Goal: Check status: Check status

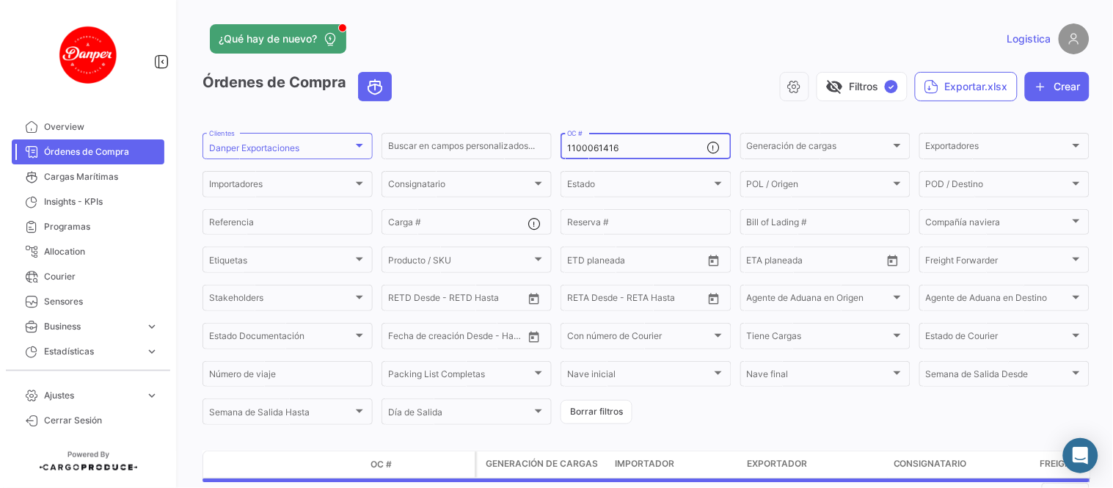
drag, startPoint x: 644, startPoint y: 144, endPoint x: 336, endPoint y: 122, distance: 309.1
click at [336, 122] on app-list-header "Órdenes de Compra visibility_off Filtros ✓ Exportar.xlsx Crear Danper Exportaci…" at bounding box center [646, 249] width 887 height 355
paste input "61190"
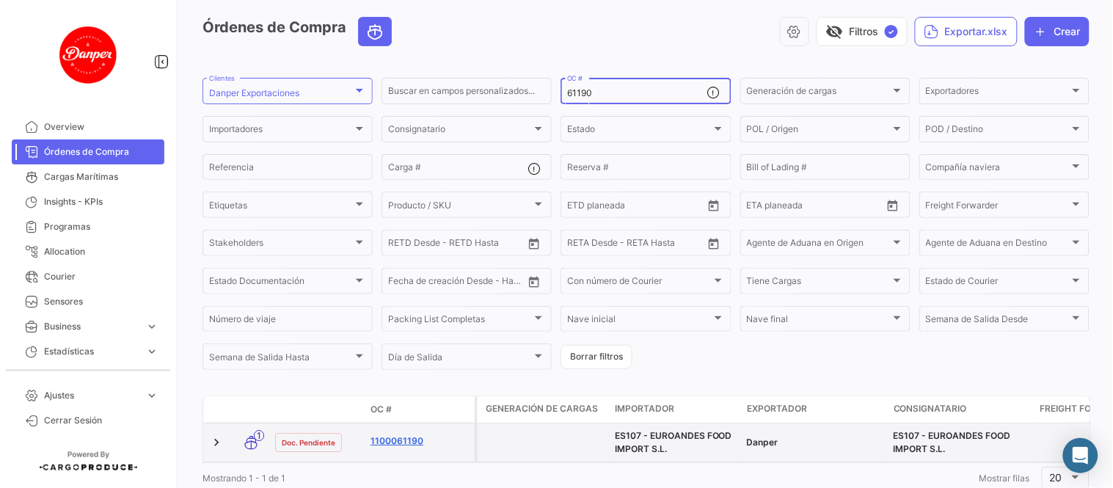
type input "61190"
click at [385, 437] on link "1100061190" at bounding box center [420, 441] width 98 height 13
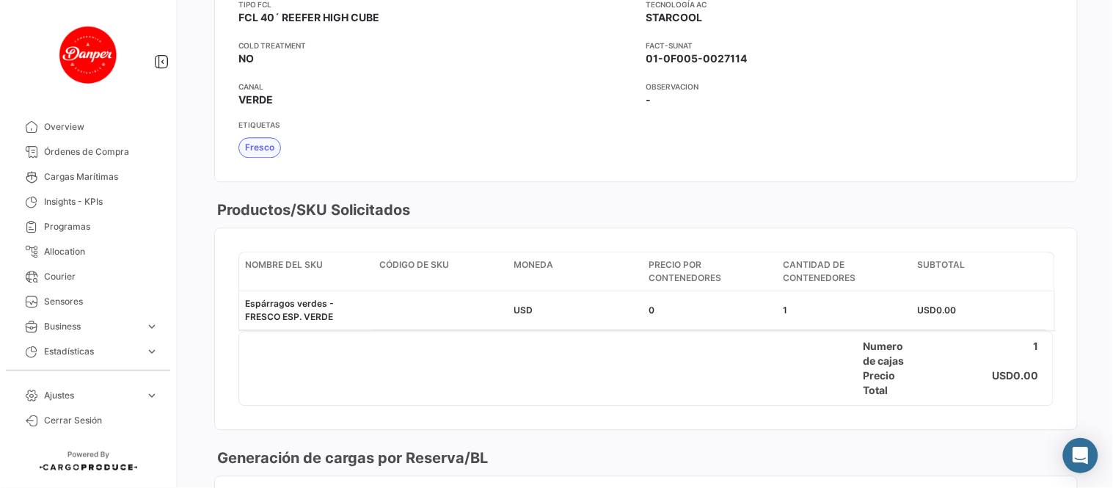
scroll to position [1141, 0]
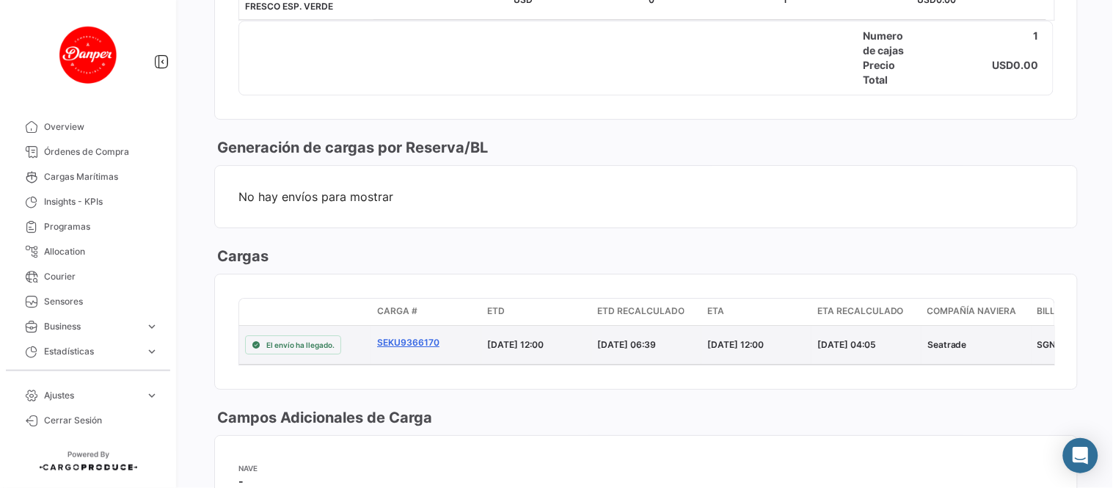
click at [405, 342] on link "SEKU9366170" at bounding box center [426, 342] width 98 height 13
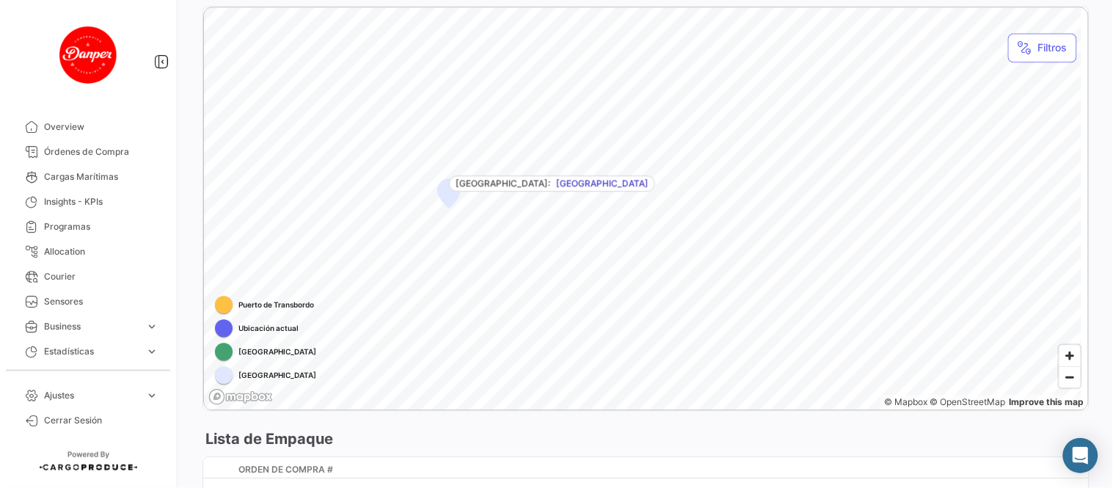
scroll to position [570, 0]
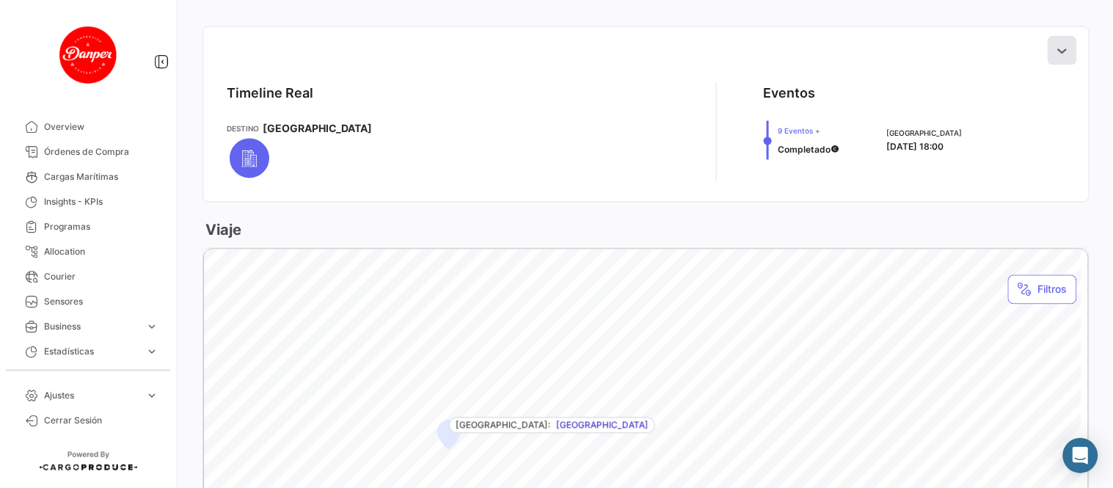
click at [1054, 40] on button at bounding box center [1062, 50] width 29 height 29
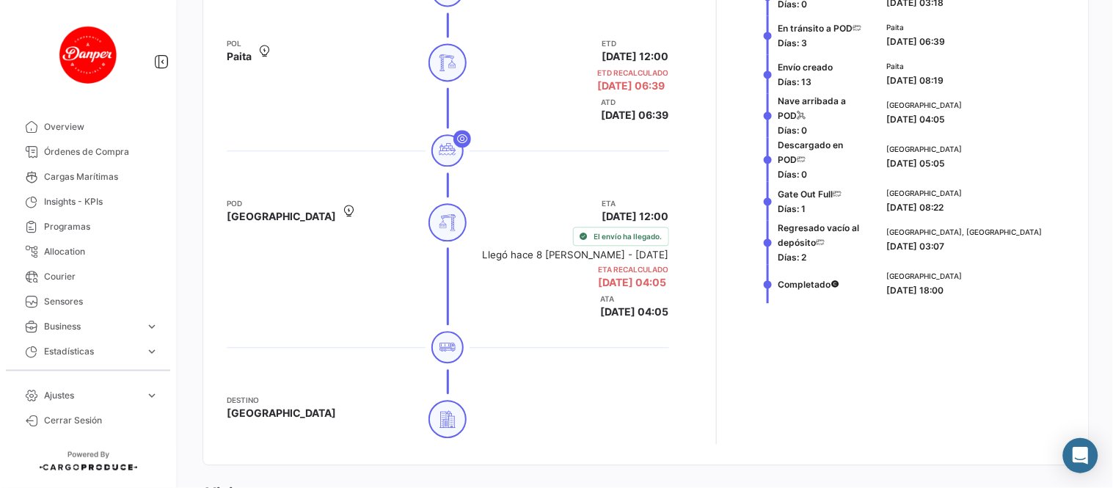
scroll to position [815, 0]
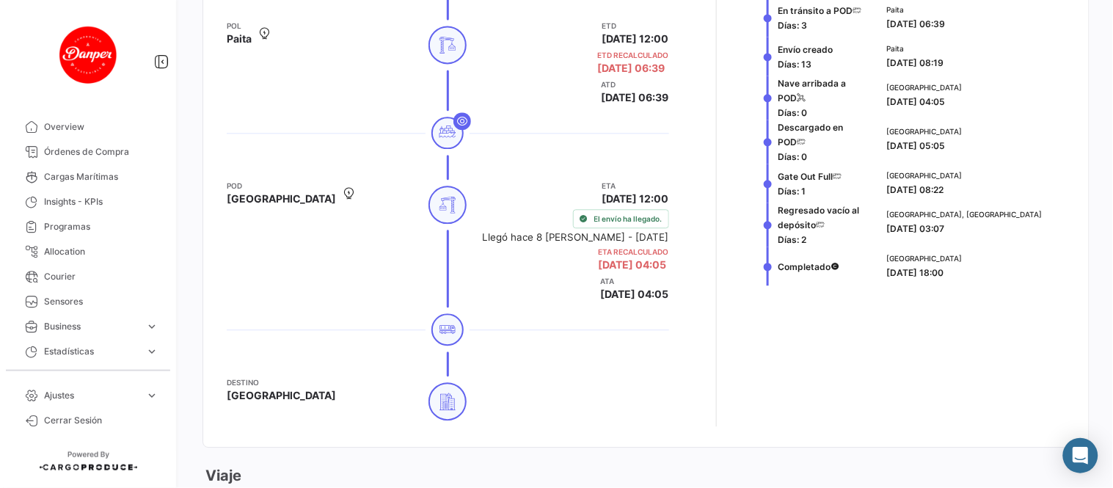
drag, startPoint x: 93, startPoint y: 154, endPoint x: 567, endPoint y: 56, distance: 484.3
click at [93, 154] on span "Órdenes de Compra" at bounding box center [101, 151] width 115 height 13
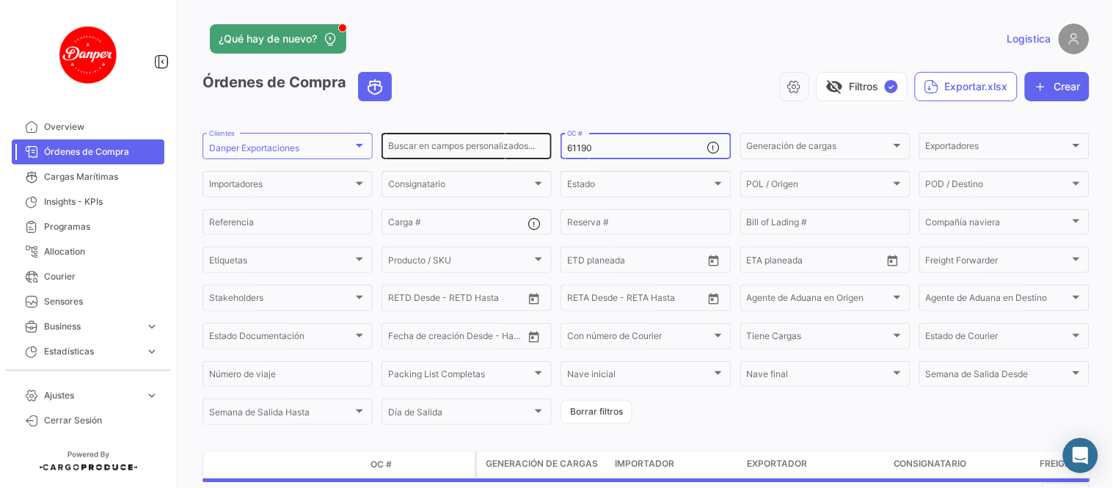
drag, startPoint x: 612, startPoint y: 148, endPoint x: 457, endPoint y: 142, distance: 155.0
click at [0, 0] on div "Buscar en [PERSON_NAME] personalizados... 61190 OC # Generación [PERSON_NAME] G…" at bounding box center [0, 0] width 0 height 0
paste input "7"
type input "61197"
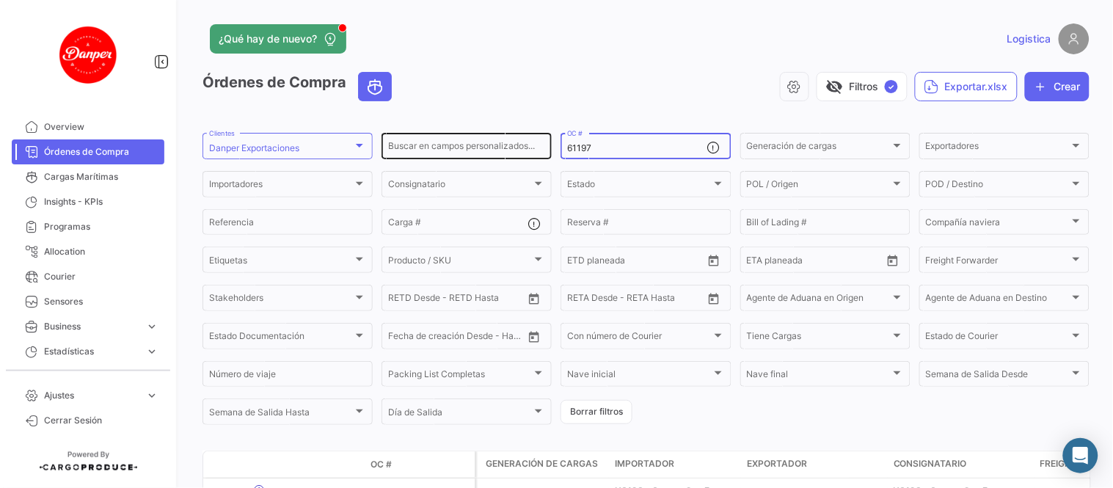
drag, startPoint x: 580, startPoint y: 151, endPoint x: 445, endPoint y: 152, distance: 135.1
click at [0, 0] on div "Buscar en [PERSON_NAME] personalizados... 61197 OC # Generación [PERSON_NAME] G…" at bounding box center [0, 0] width 0 height 0
paste input
click at [580, 145] on input "OC #" at bounding box center [636, 148] width 139 height 10
paste input "61197"
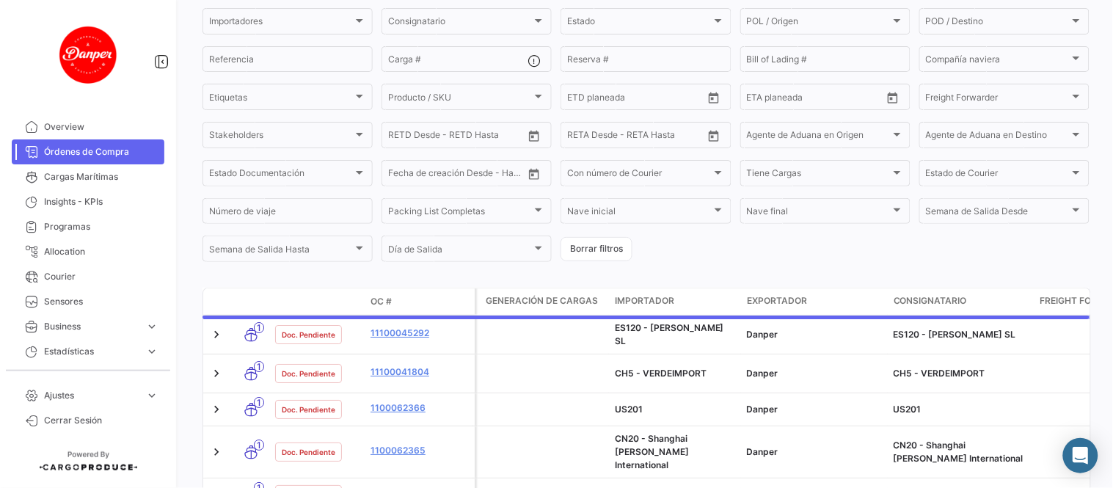
scroll to position [106, 0]
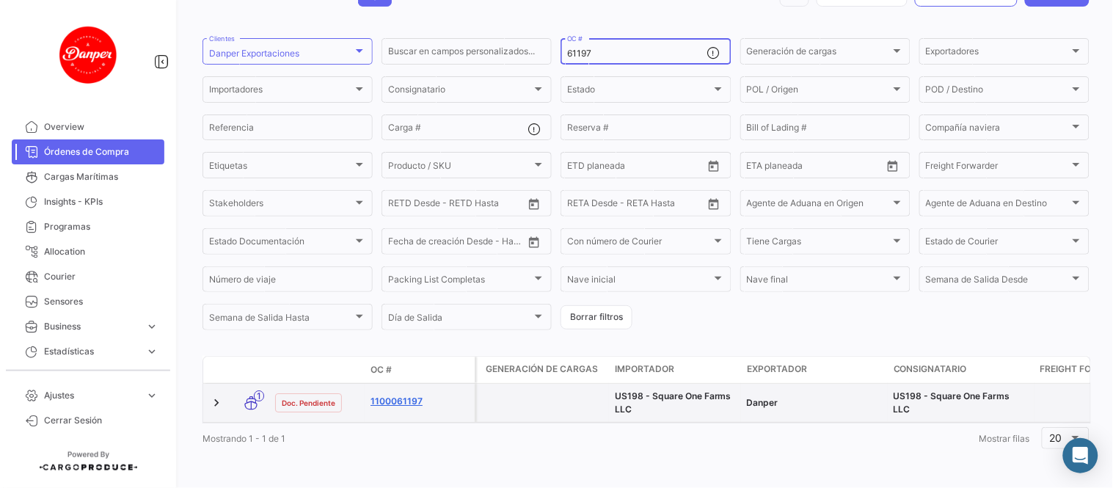
type input "61197"
click at [394, 395] on link "1100061197" at bounding box center [420, 401] width 98 height 13
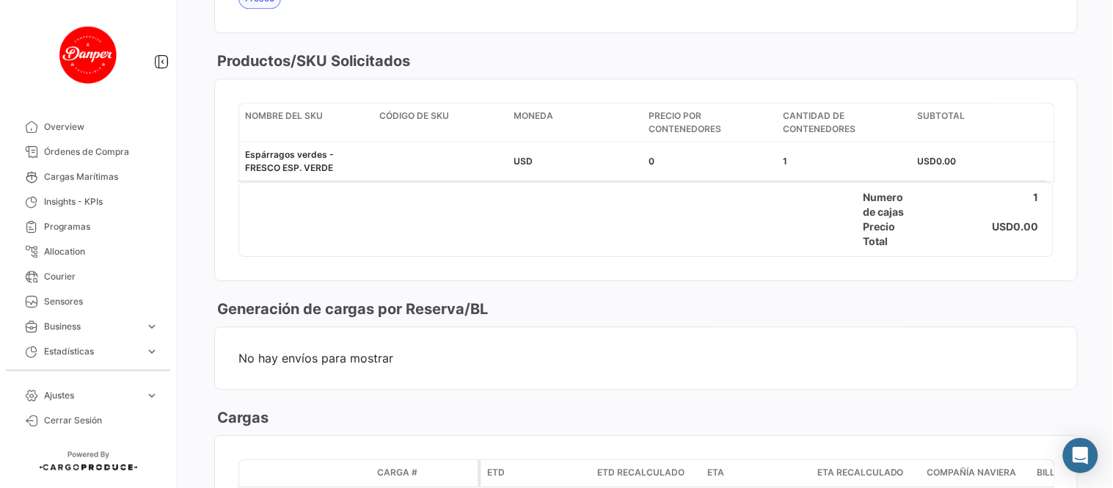
scroll to position [1141, 0]
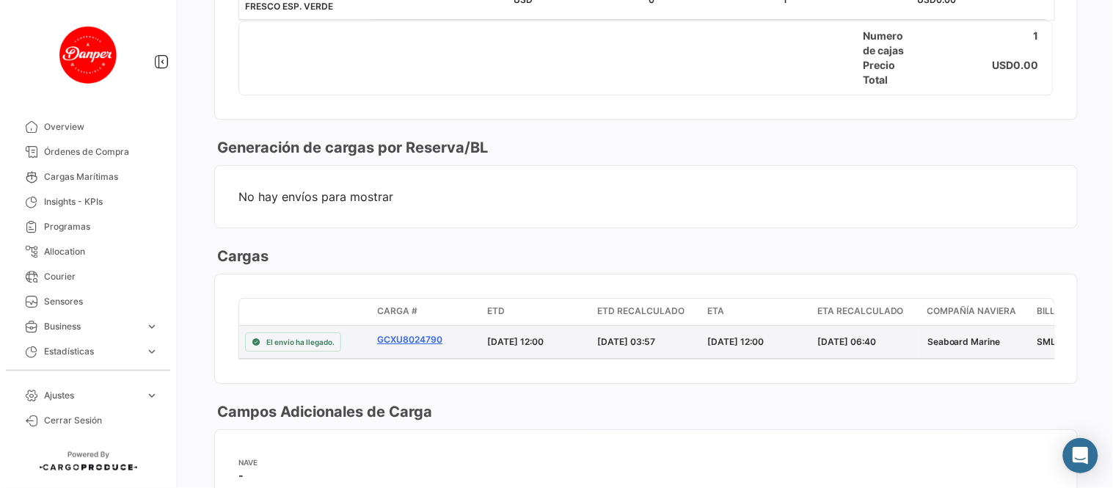
click at [413, 340] on link "GCXU8024790" at bounding box center [426, 339] width 98 height 13
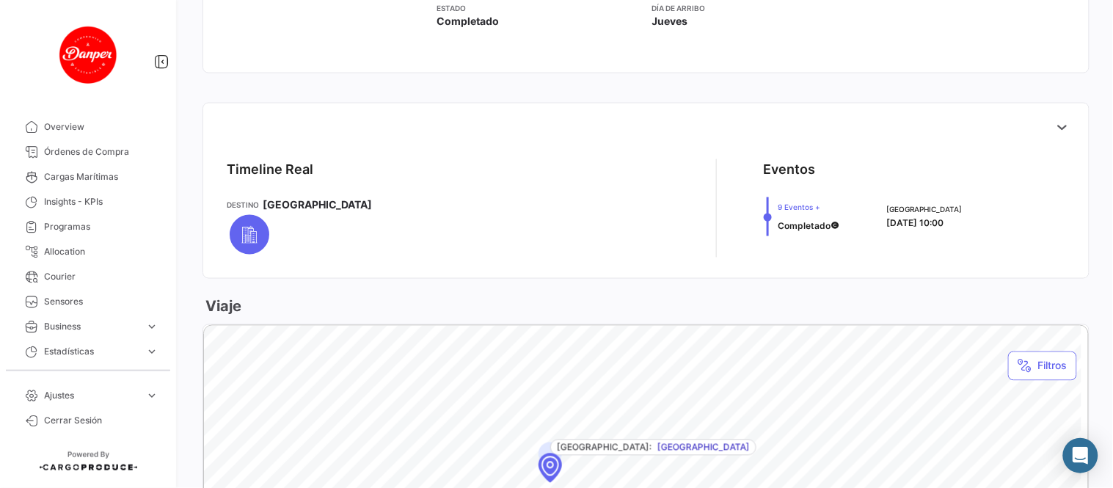
scroll to position [489, 0]
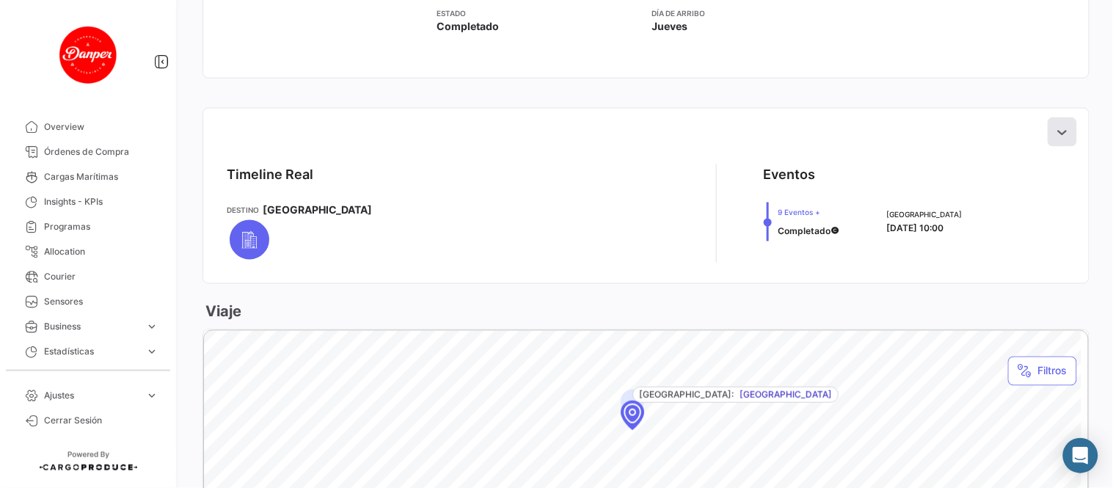
click at [1055, 133] on icon at bounding box center [1062, 132] width 15 height 15
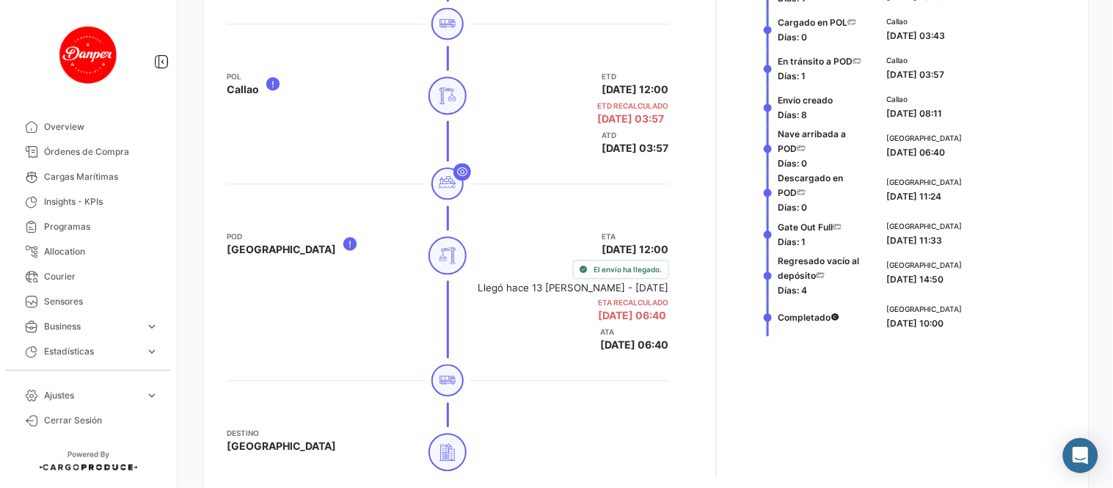
scroll to position [734, 0]
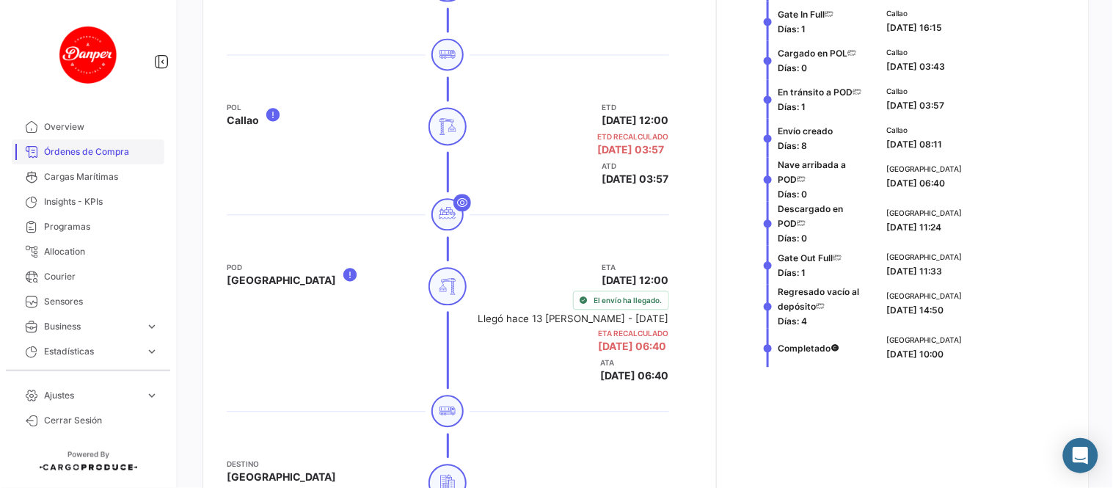
click at [86, 150] on span "Órdenes de Compra" at bounding box center [101, 151] width 115 height 13
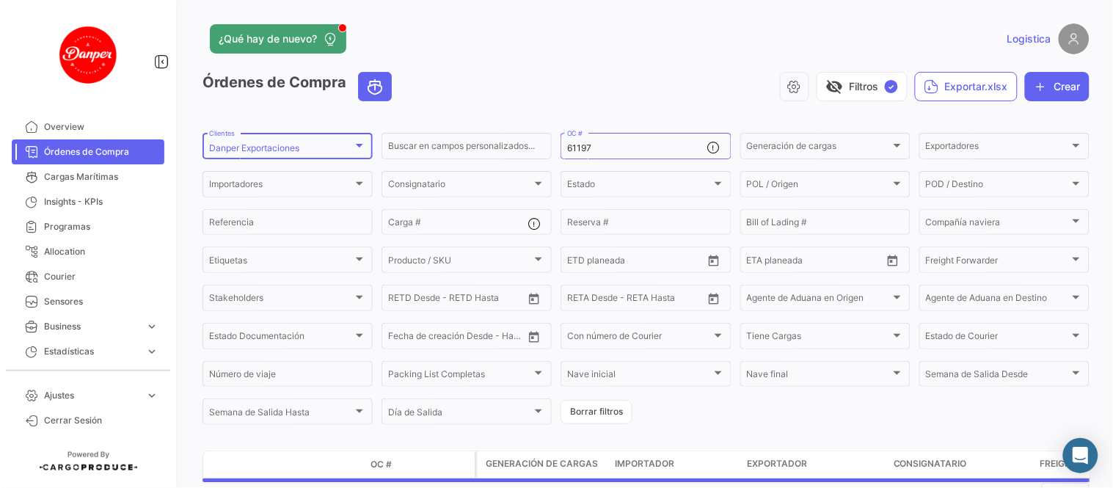
click at [350, 134] on form "Danper Exportaciones Clientes Buscar en [PERSON_NAME] personalizados... 61197 O…" at bounding box center [646, 279] width 887 height 297
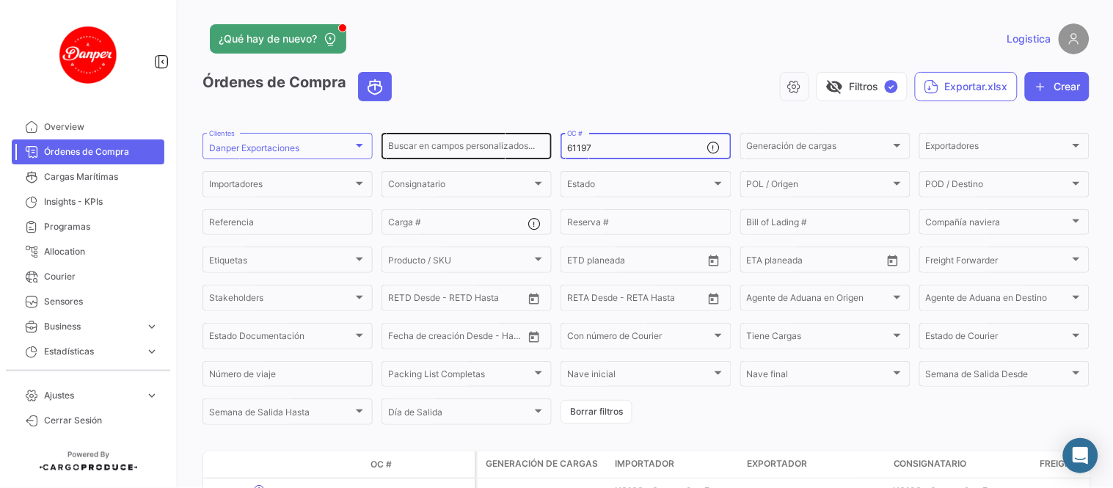
paste input "75"
type input "61175"
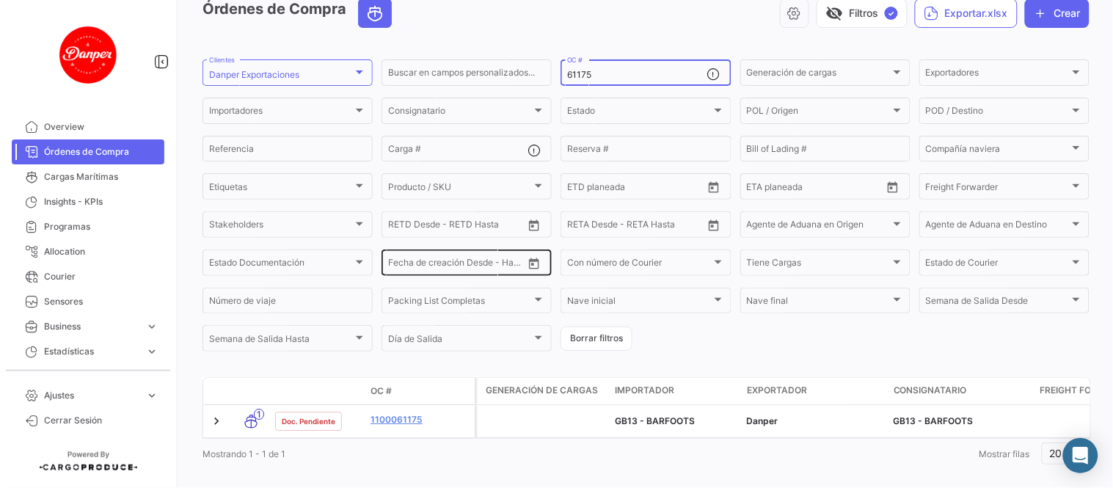
scroll to position [101, 0]
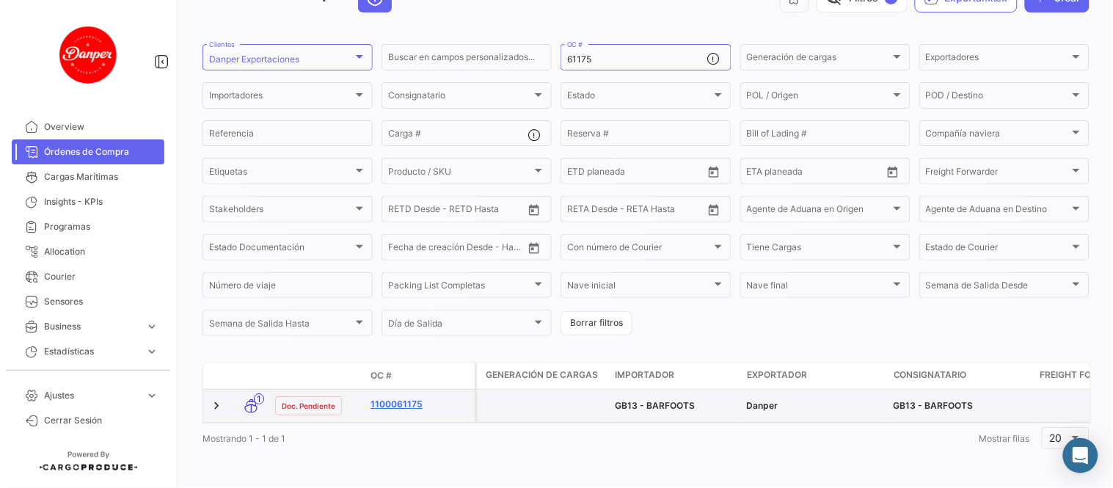
click at [401, 398] on link "1100061175" at bounding box center [420, 404] width 98 height 13
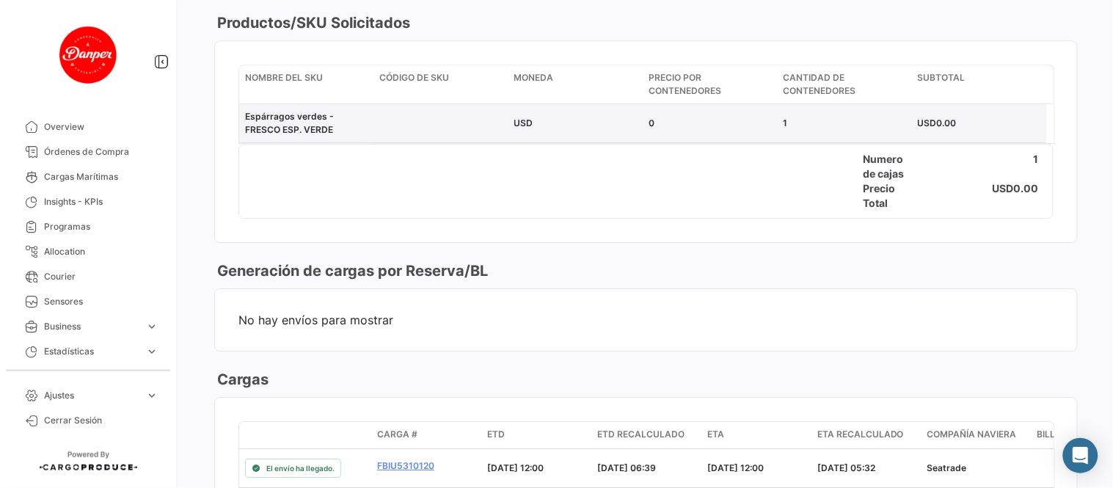
scroll to position [1141, 0]
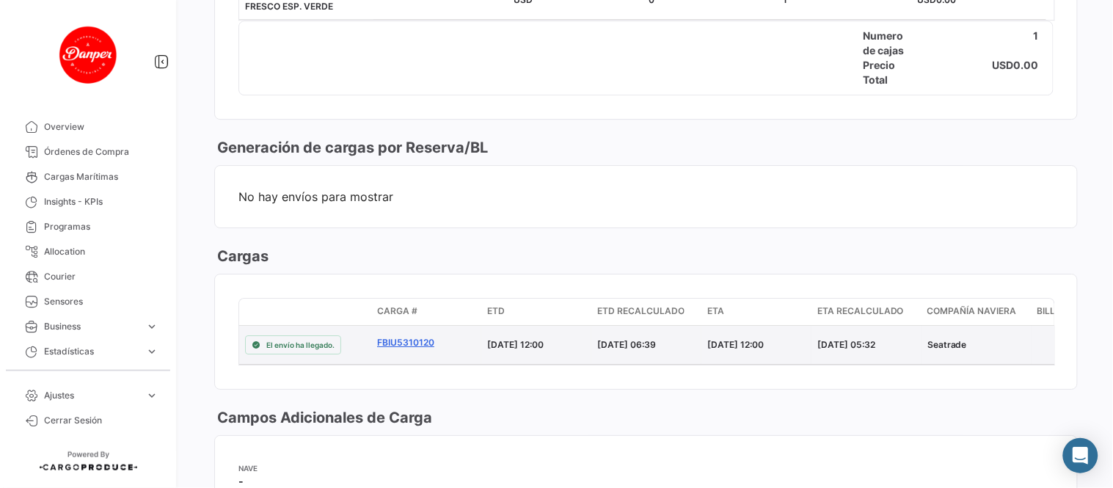
click at [400, 336] on link "FBIU5310120" at bounding box center [426, 342] width 98 height 13
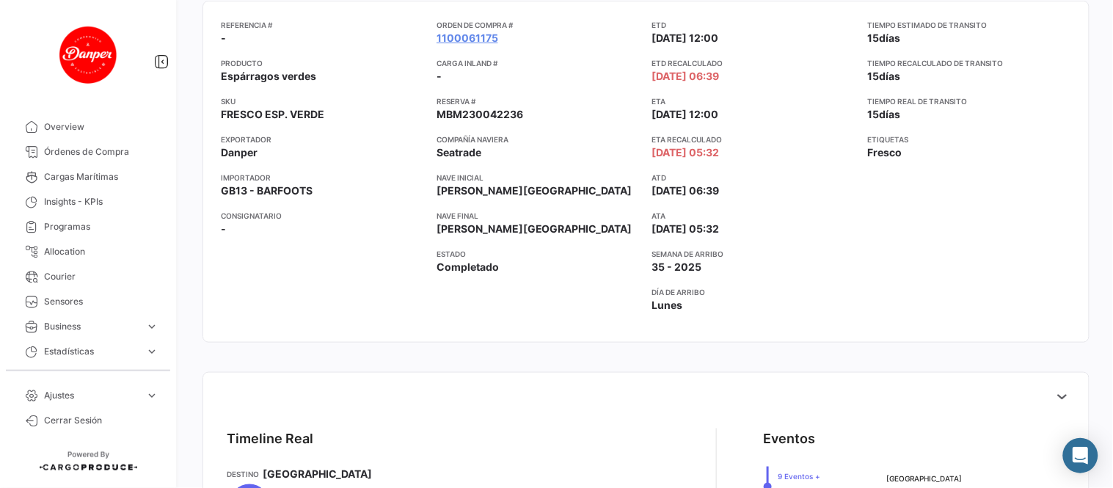
scroll to position [570, 0]
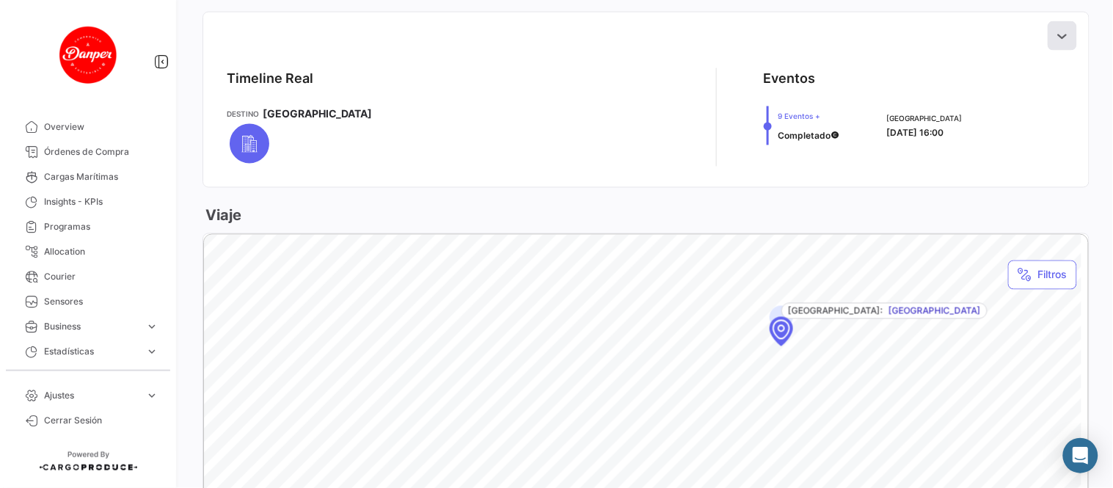
click at [1063, 35] on button at bounding box center [1062, 35] width 29 height 29
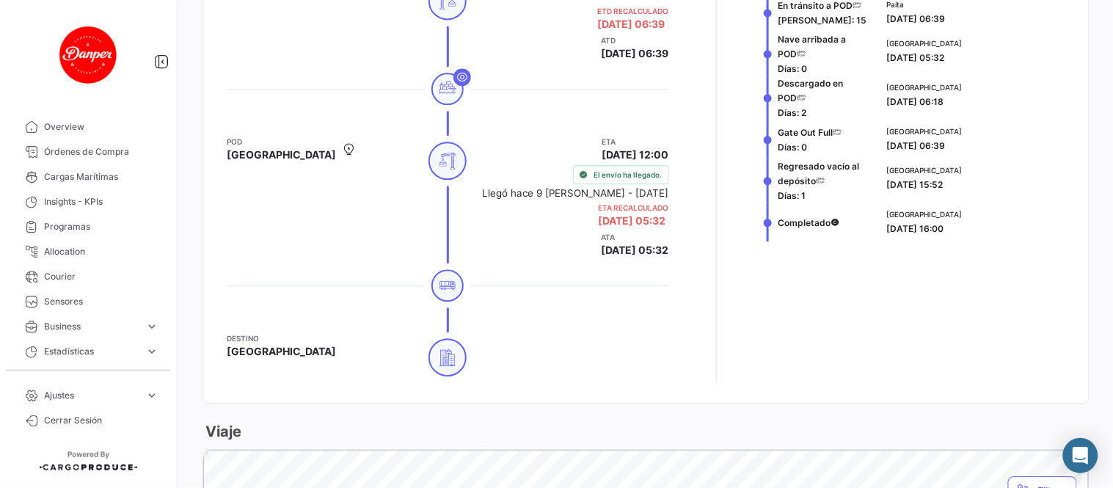
scroll to position [815, 0]
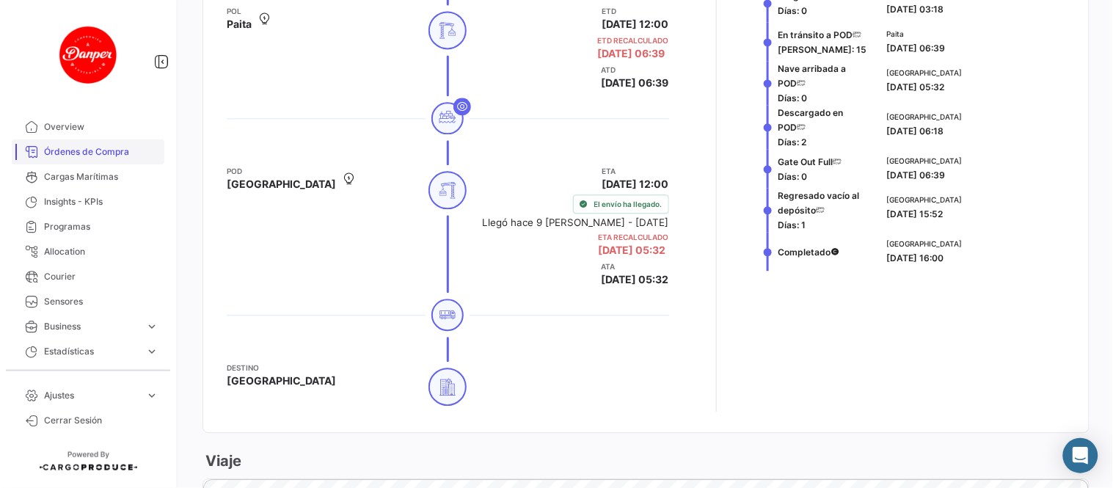
click at [97, 148] on span "Órdenes de Compra" at bounding box center [101, 151] width 115 height 13
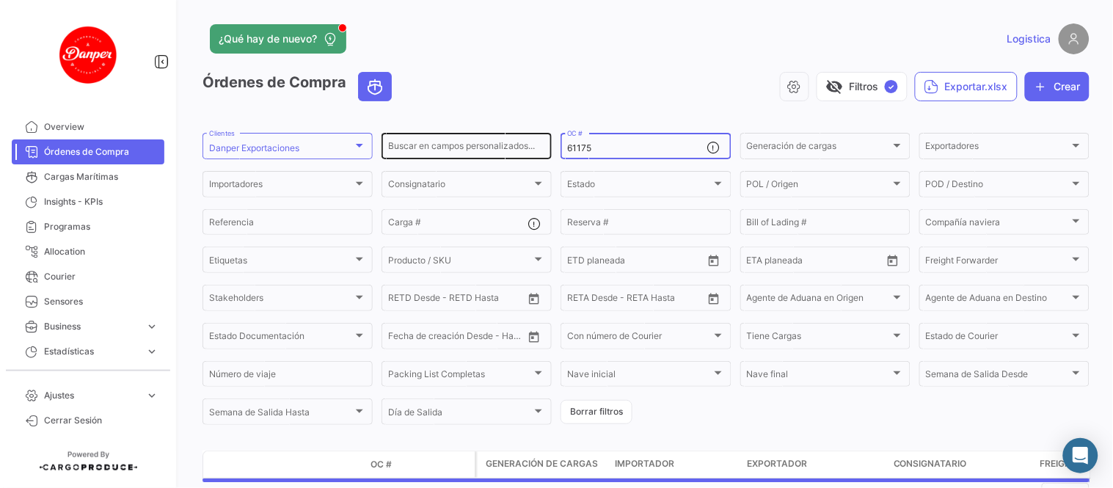
drag, startPoint x: 611, startPoint y: 147, endPoint x: 446, endPoint y: 129, distance: 166.1
click at [0, 0] on div "Buscar en [PERSON_NAME] personalizados... 61175 OC # Generación [PERSON_NAME] G…" at bounding box center [0, 0] width 0 height 0
paste input "369"
type input "61369"
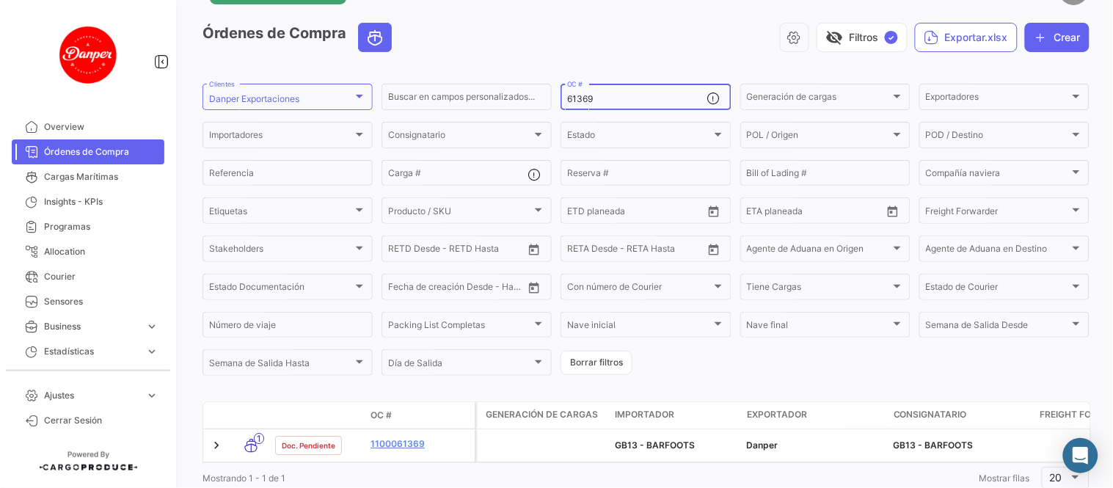
scroll to position [101, 0]
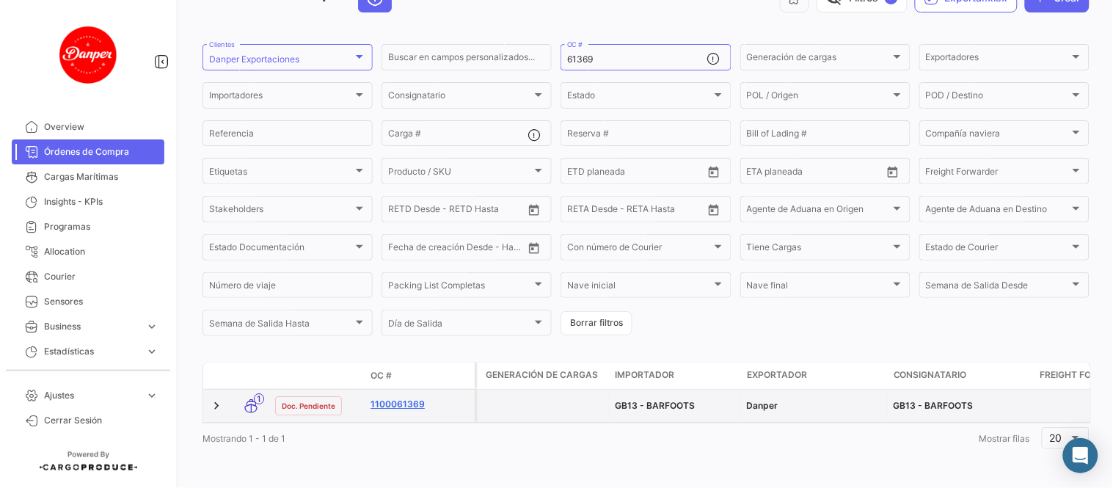
click at [410, 398] on link "1100061369" at bounding box center [420, 404] width 98 height 13
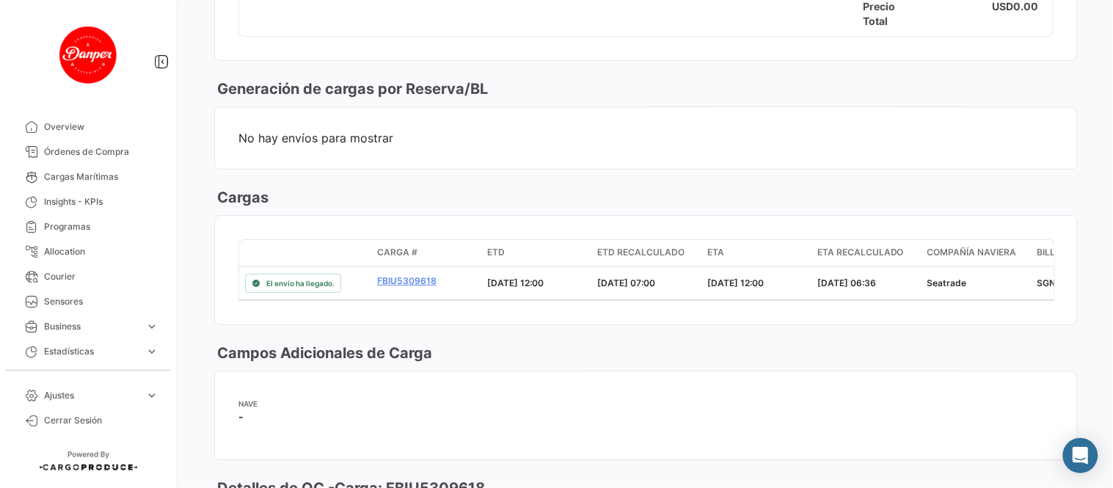
scroll to position [1223, 0]
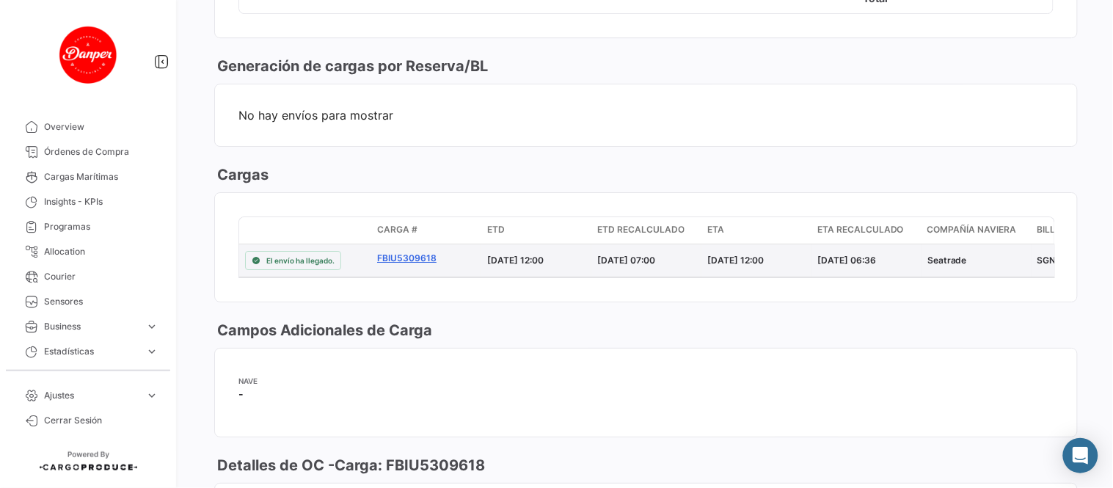
click at [411, 261] on link "FBIU5309618" at bounding box center [426, 258] width 98 height 13
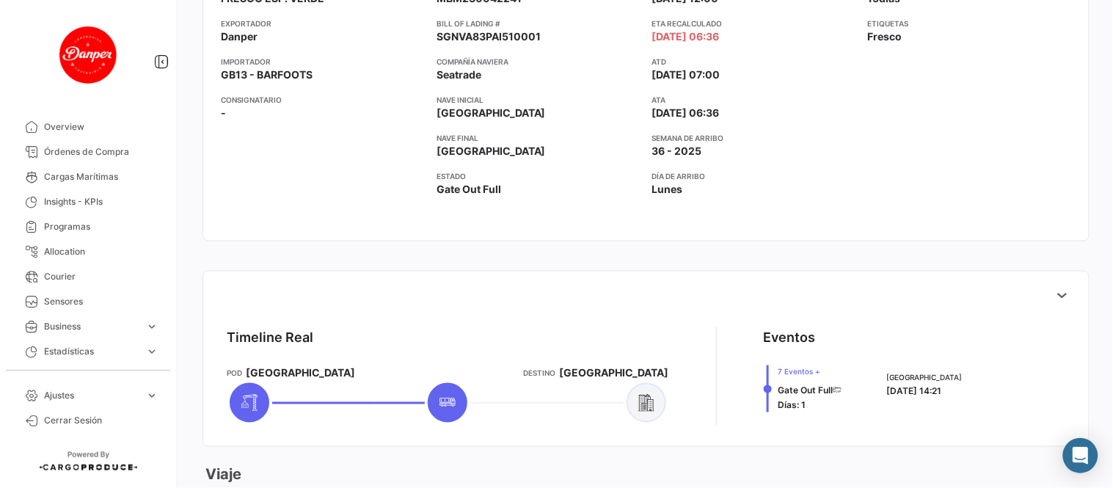
scroll to position [570, 0]
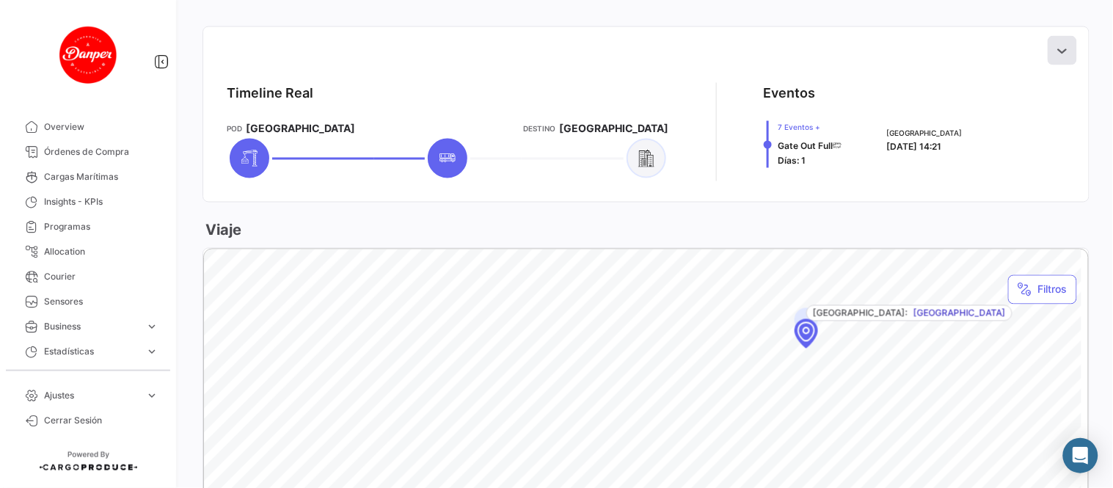
click at [1061, 49] on icon at bounding box center [1062, 50] width 15 height 15
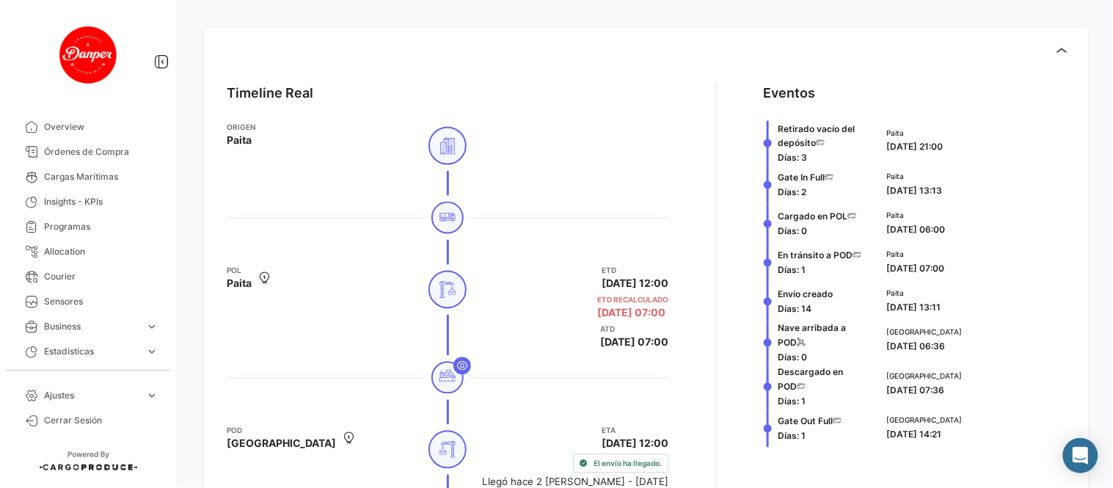
scroll to position [815, 0]
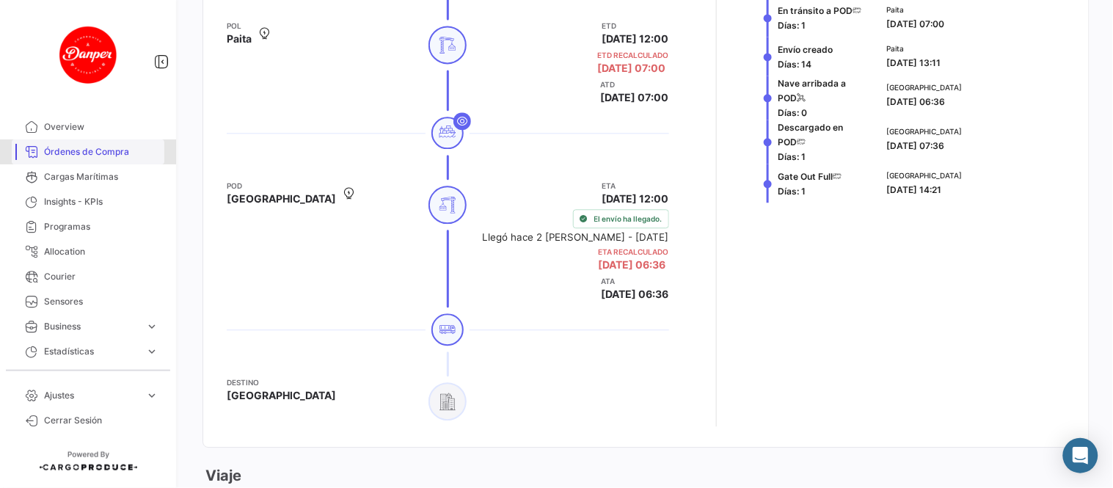
click at [88, 158] on span "Órdenes de Compra" at bounding box center [101, 151] width 115 height 13
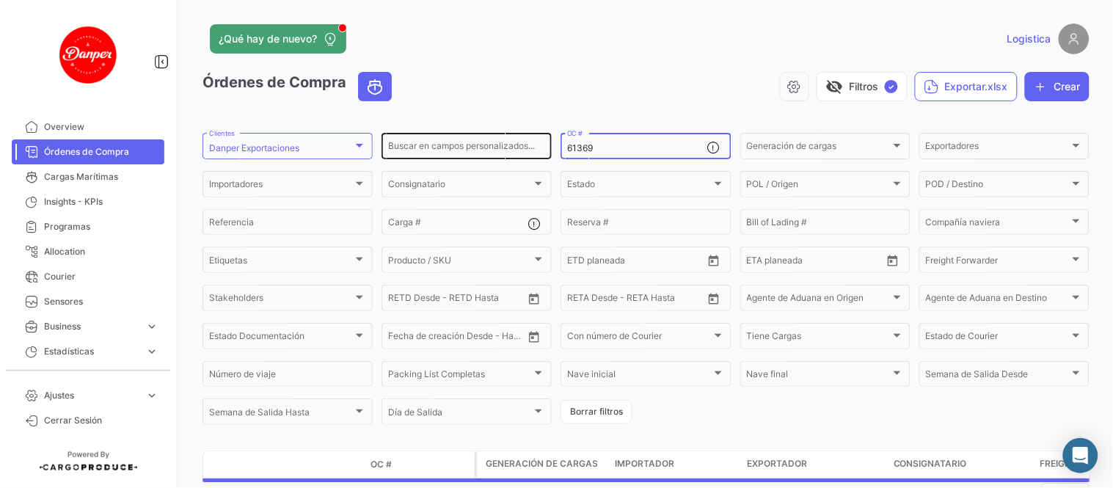
drag, startPoint x: 622, startPoint y: 147, endPoint x: 435, endPoint y: 145, distance: 187.2
click at [0, 0] on div "Buscar en [PERSON_NAME] personalizados... 61369 OC # Generación [PERSON_NAME] G…" at bounding box center [0, 0] width 0 height 0
paste input "70"
type input "61370"
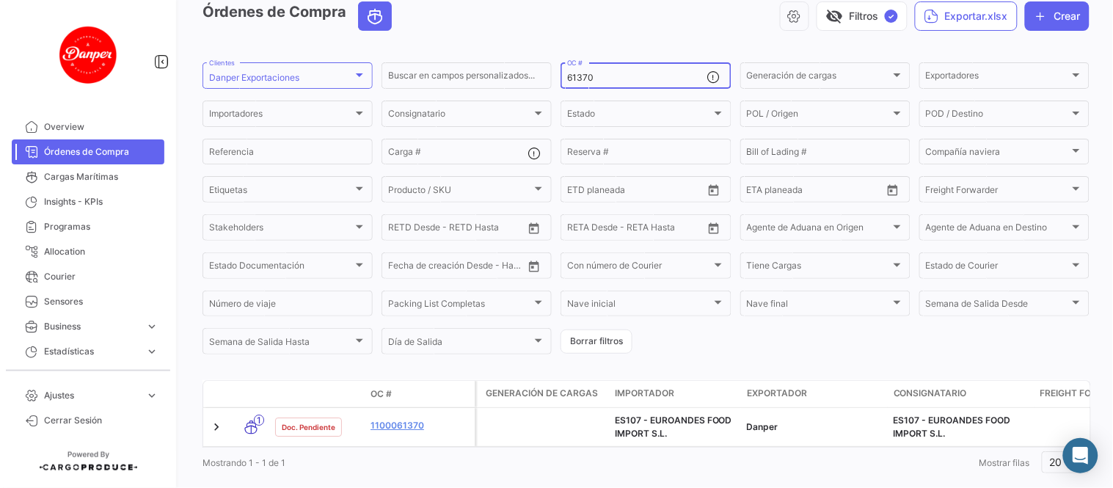
scroll to position [106, 0]
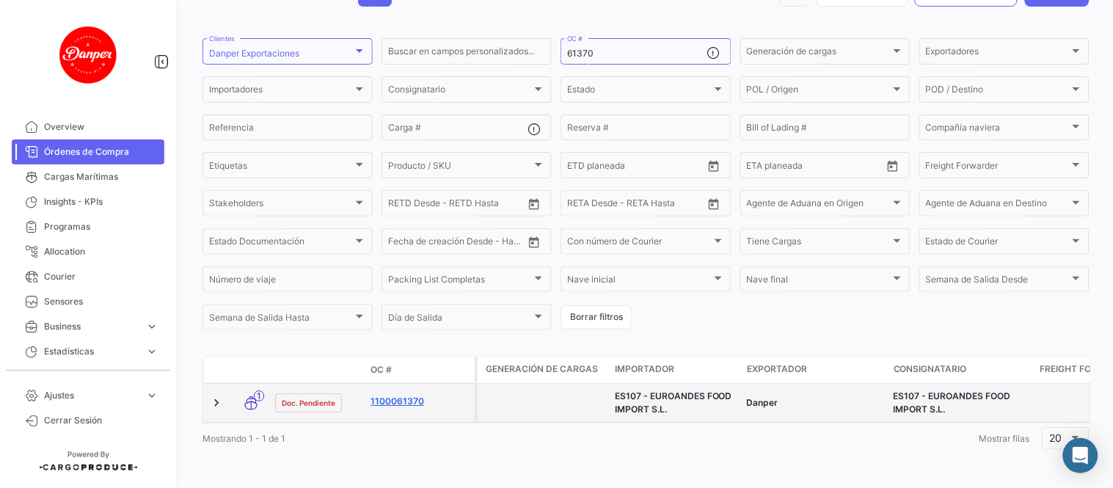
click at [393, 395] on link "1100061370" at bounding box center [420, 401] width 98 height 13
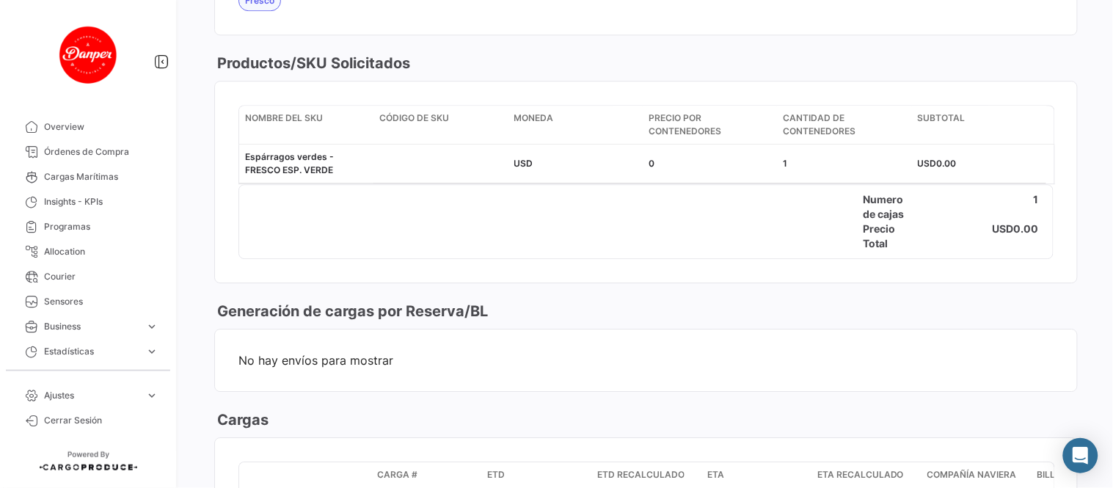
scroll to position [1141, 0]
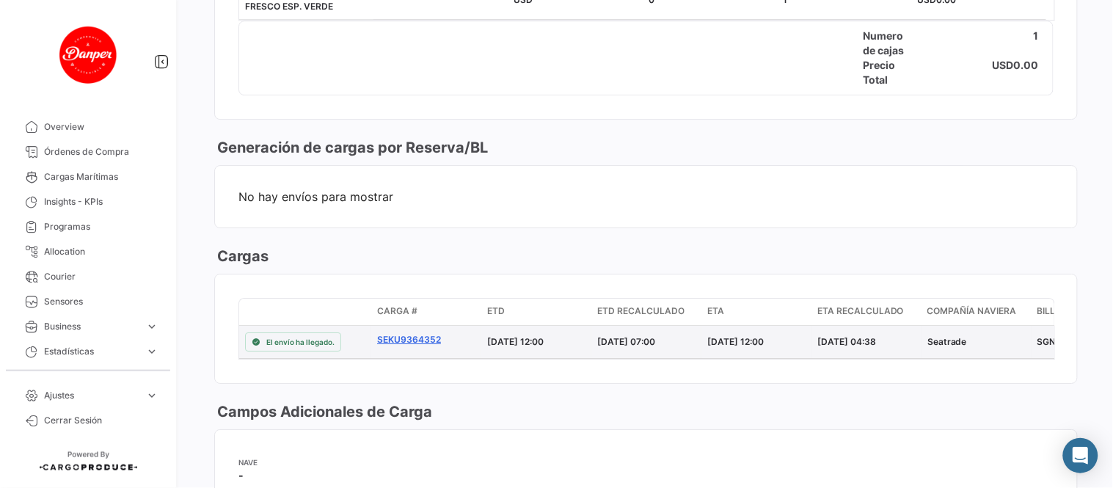
click at [420, 334] on link "SEKU9364352" at bounding box center [426, 339] width 98 height 13
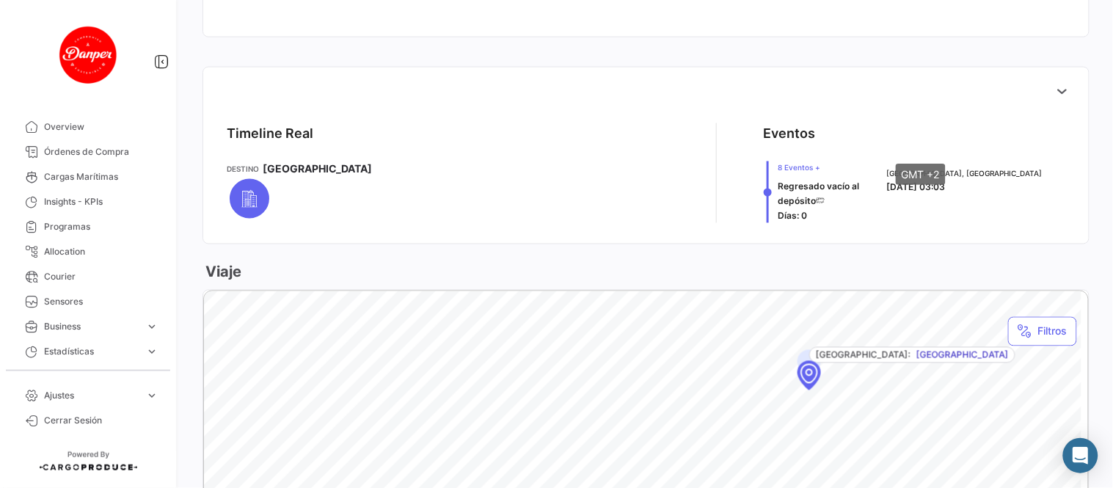
scroll to position [489, 0]
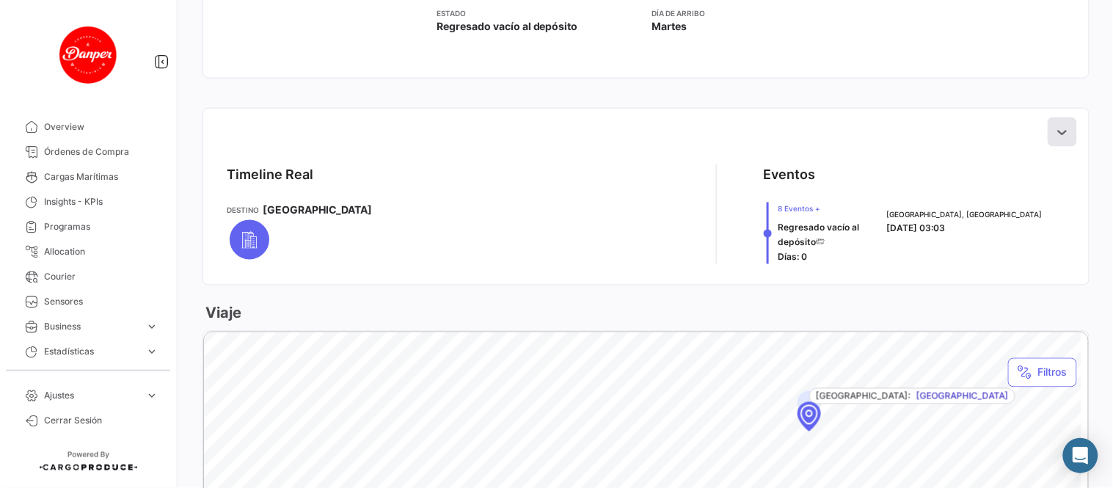
click at [1048, 125] on button at bounding box center [1062, 131] width 29 height 29
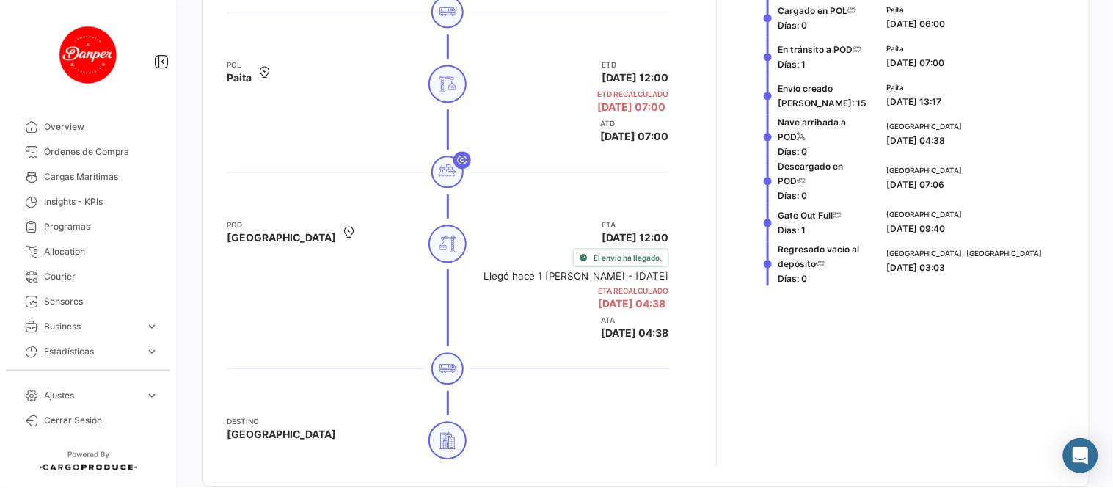
scroll to position [815, 0]
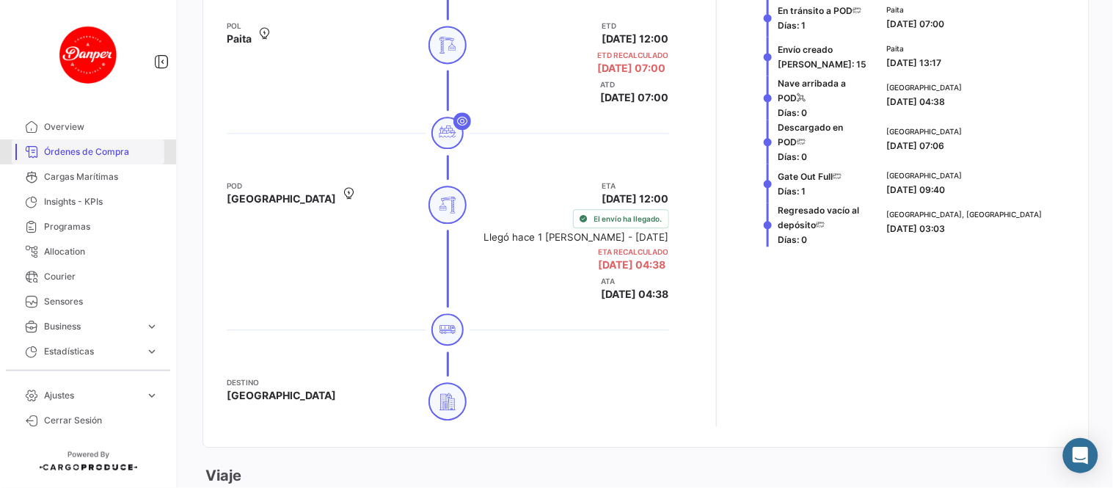
click at [115, 148] on span "Órdenes de Compra" at bounding box center [101, 151] width 115 height 13
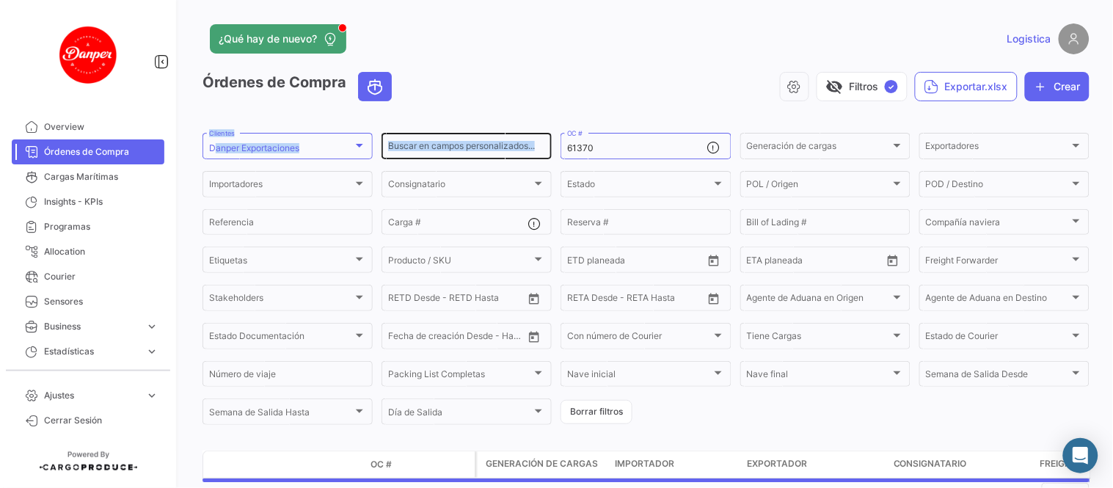
drag, startPoint x: 606, startPoint y: 140, endPoint x: 526, endPoint y: 137, distance: 80.8
click at [361, 131] on form "Danper Exportaciones Clientes Buscar en [PERSON_NAME] personalizados... 61370 O…" at bounding box center [646, 279] width 887 height 297
click at [651, 138] on div "61370 OC #" at bounding box center [636, 145] width 139 height 29
drag, startPoint x: 613, startPoint y: 150, endPoint x: 407, endPoint y: 138, distance: 206.6
click at [0, 0] on div "Buscar en [PERSON_NAME] personalizados... 61370 OC # Generación [PERSON_NAME] G…" at bounding box center [0, 0] width 0 height 0
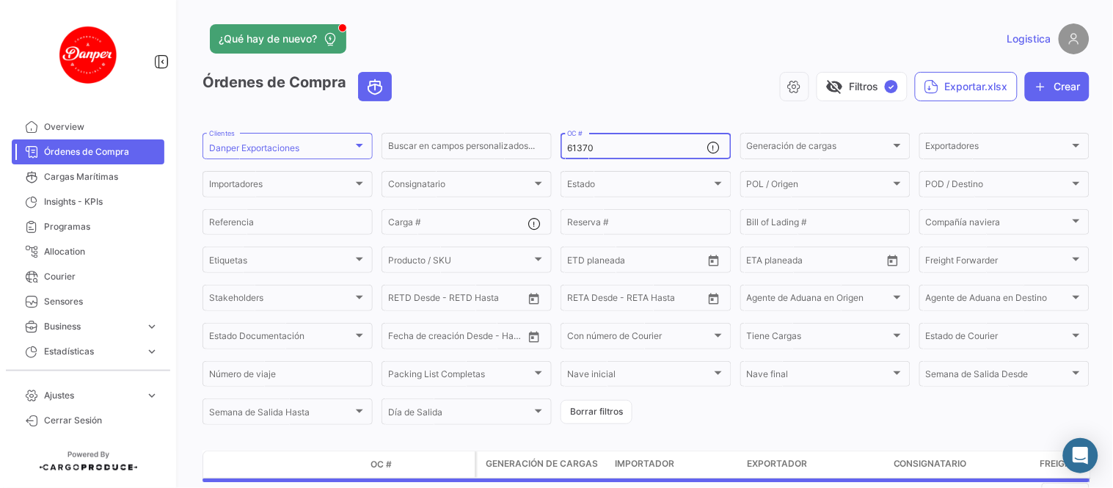
paste input "4"
type input "61374"
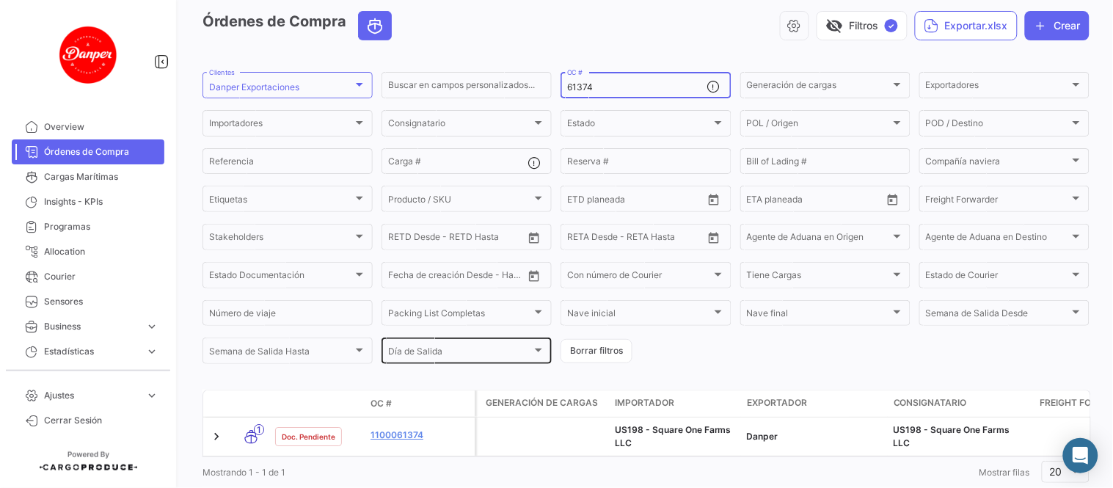
scroll to position [106, 0]
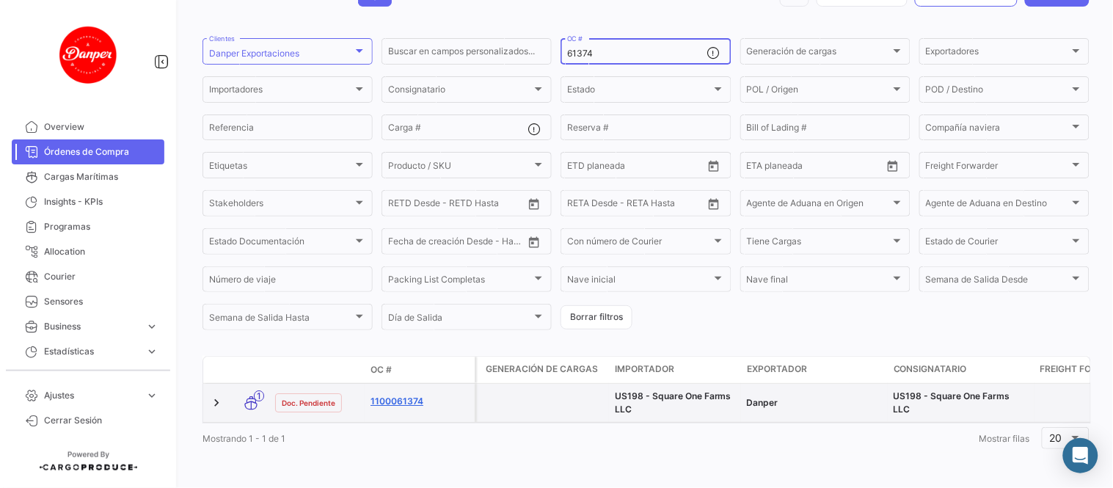
click at [401, 395] on link "1100061374" at bounding box center [420, 401] width 98 height 13
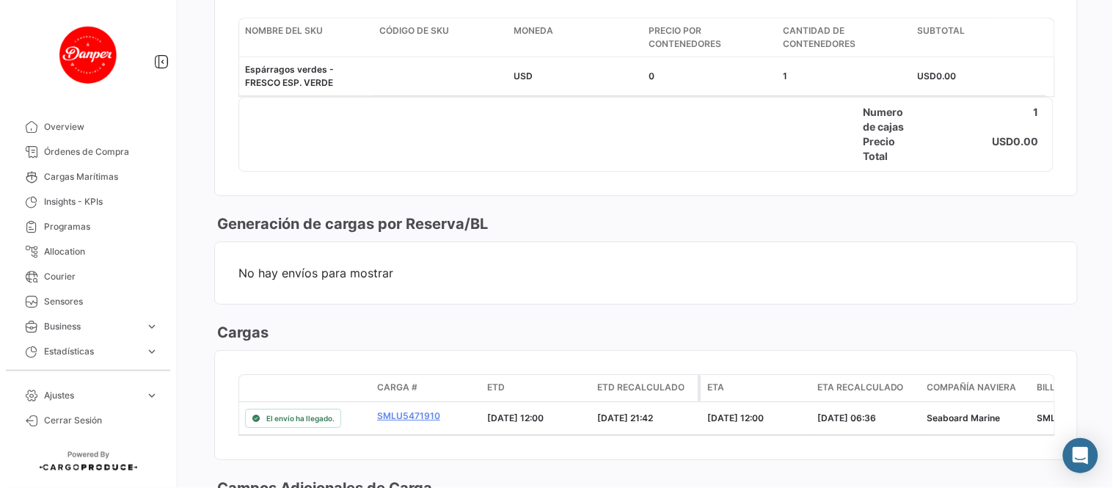
scroll to position [1141, 0]
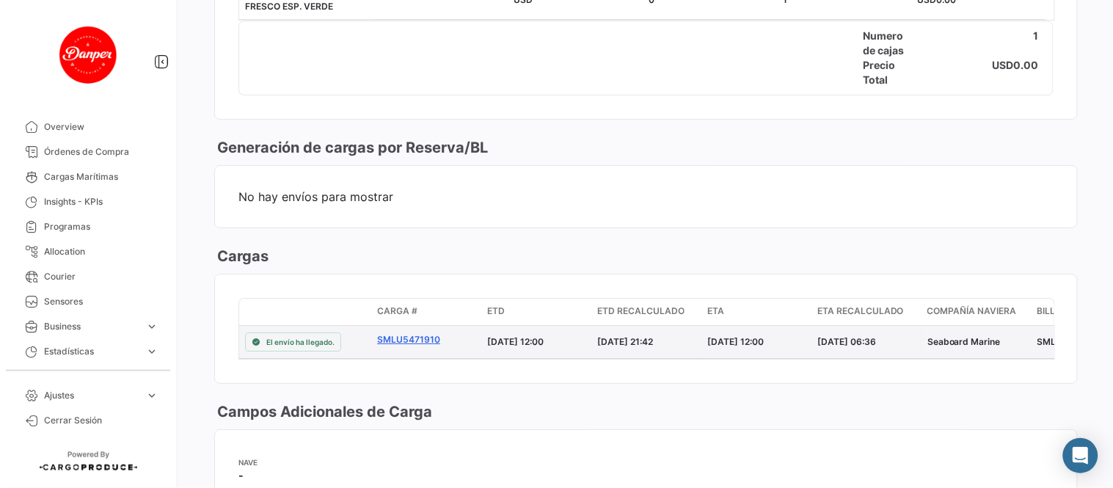
click at [404, 340] on link "SMLU5471910" at bounding box center [426, 339] width 98 height 13
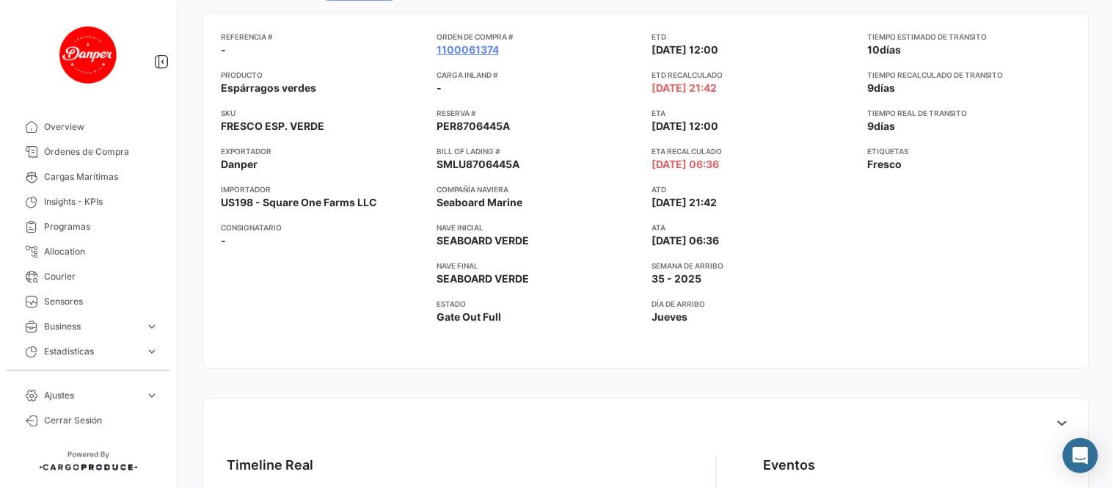
scroll to position [570, 0]
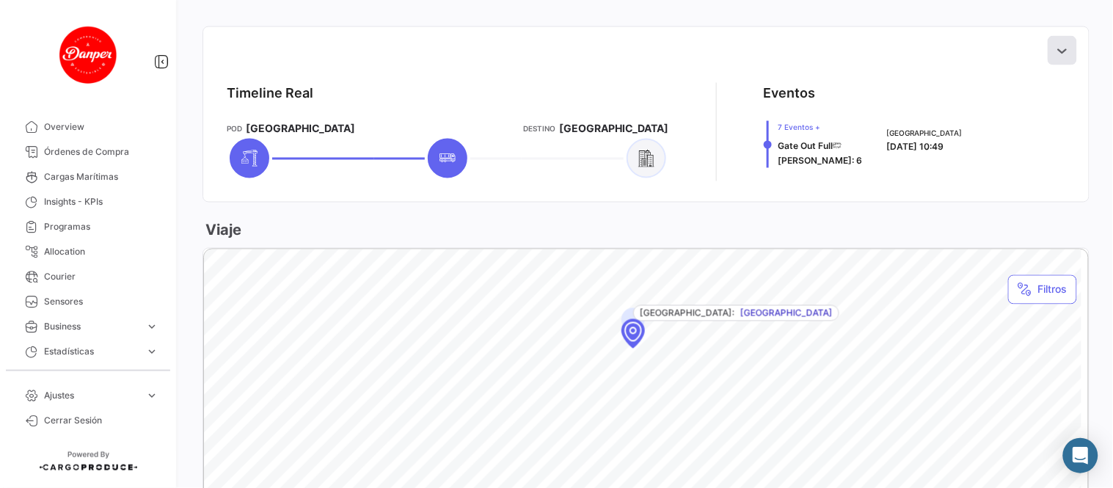
click at [1048, 46] on button at bounding box center [1062, 50] width 29 height 29
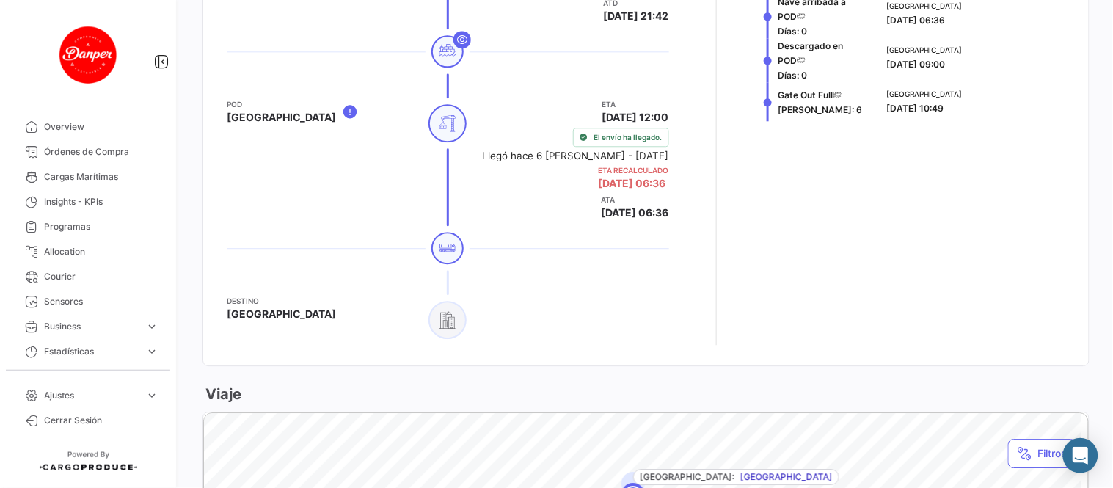
scroll to position [815, 0]
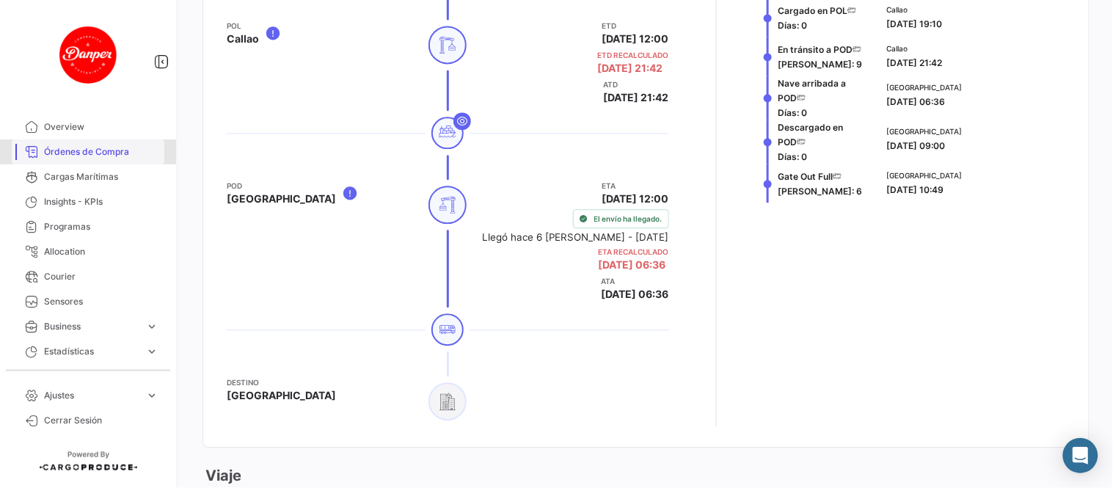
click at [98, 150] on span "Órdenes de Compra" at bounding box center [101, 151] width 115 height 13
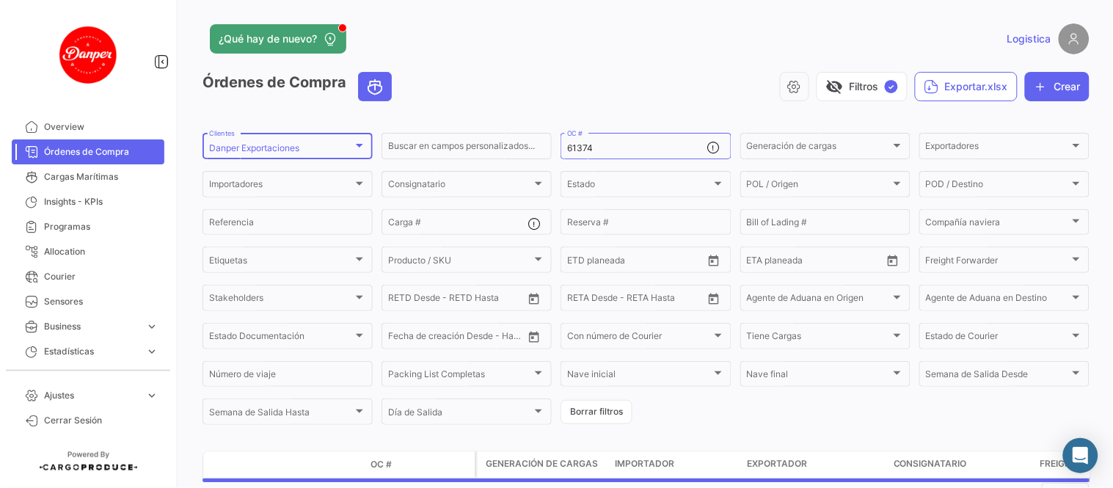
drag, startPoint x: 600, startPoint y: 149, endPoint x: 333, endPoint y: 137, distance: 266.7
click at [333, 137] on form "Danper Exportaciones Clientes Buscar en [PERSON_NAME] personalizados... 61374 O…" at bounding box center [646, 279] width 887 height 297
paste input "416"
type input "61416"
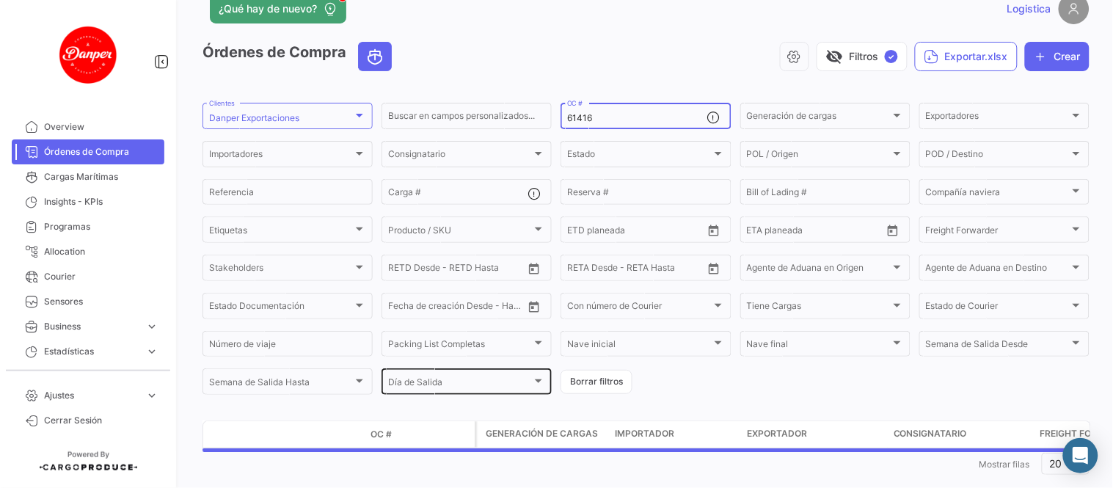
scroll to position [55, 0]
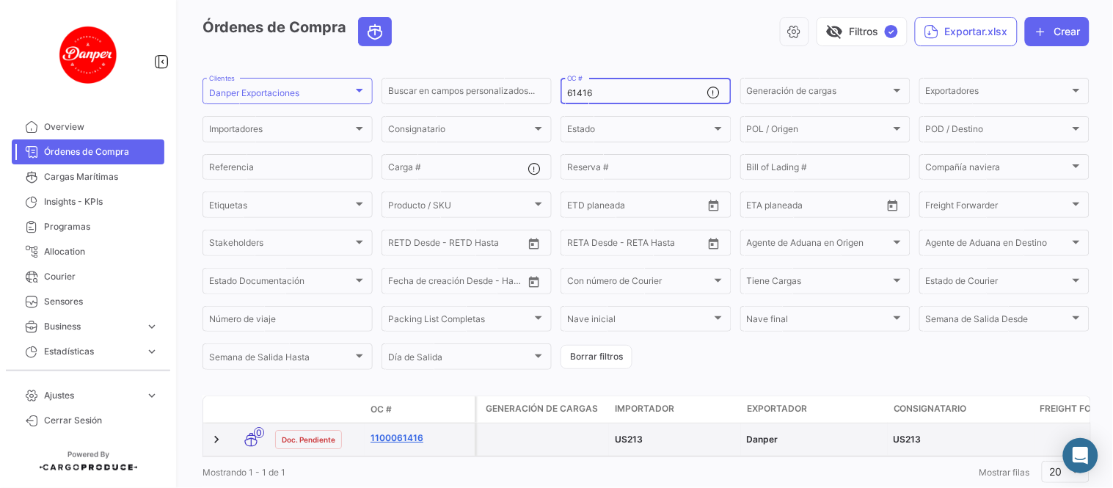
click at [400, 439] on link "1100061416" at bounding box center [420, 438] width 98 height 13
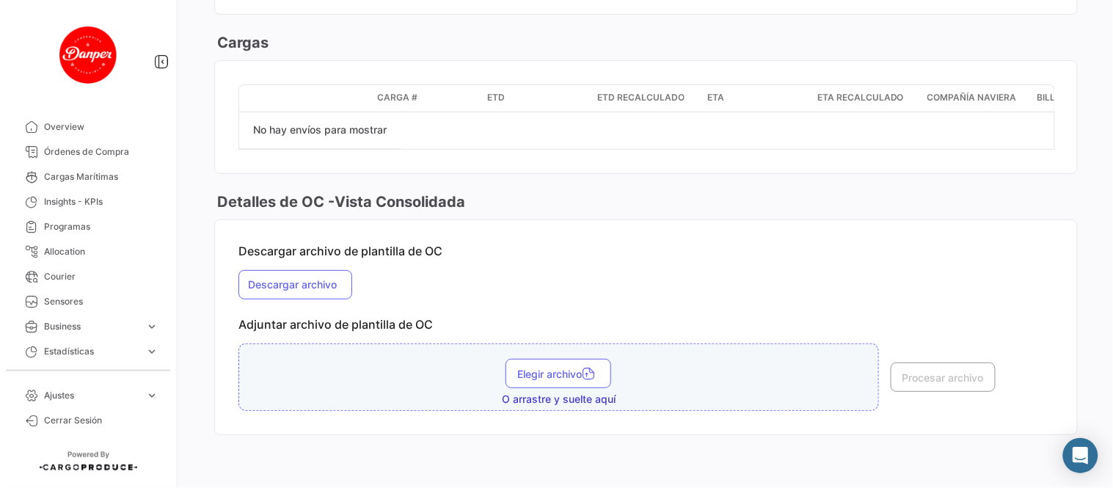
scroll to position [1290, 0]
